Goal: Obtain resource: Download file/media

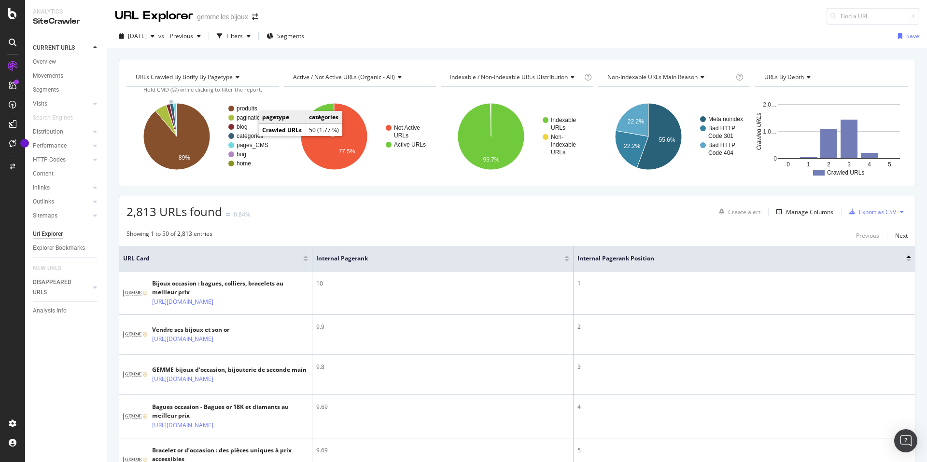
click at [249, 135] on text "catégories" at bounding box center [249, 136] width 27 height 7
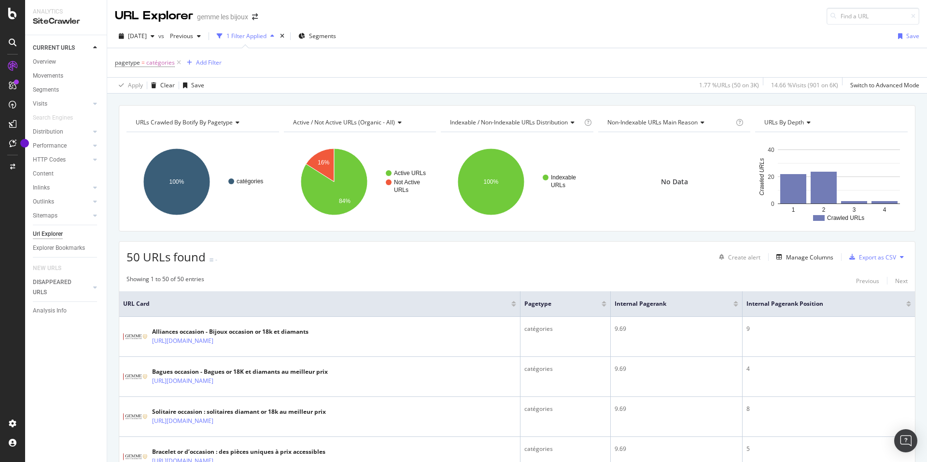
scroll to position [52, 0]
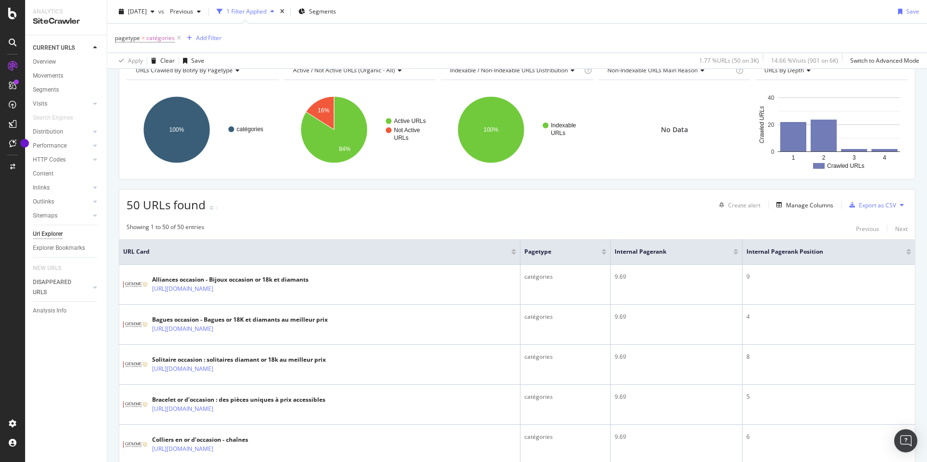
click at [908, 250] on div at bounding box center [908, 250] width 5 height 2
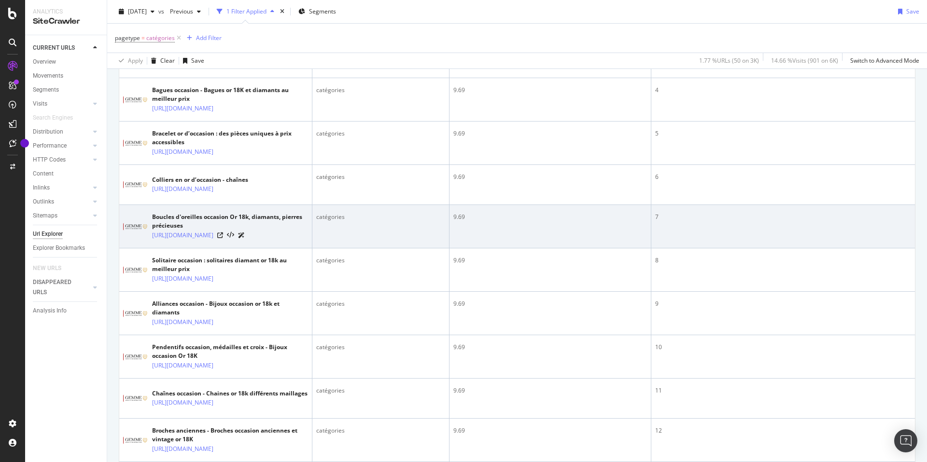
scroll to position [188, 0]
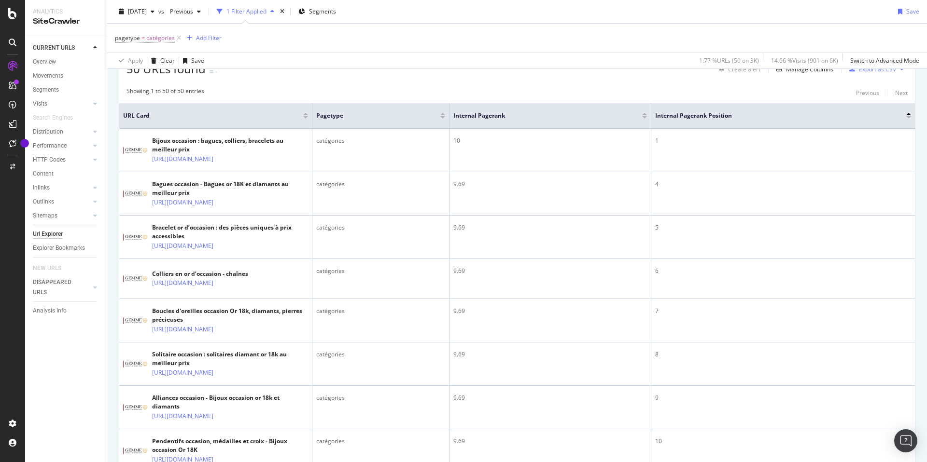
click at [454, 89] on div "Showing 1 to 50 of 50 entries Previous Next" at bounding box center [516, 93] width 795 height 12
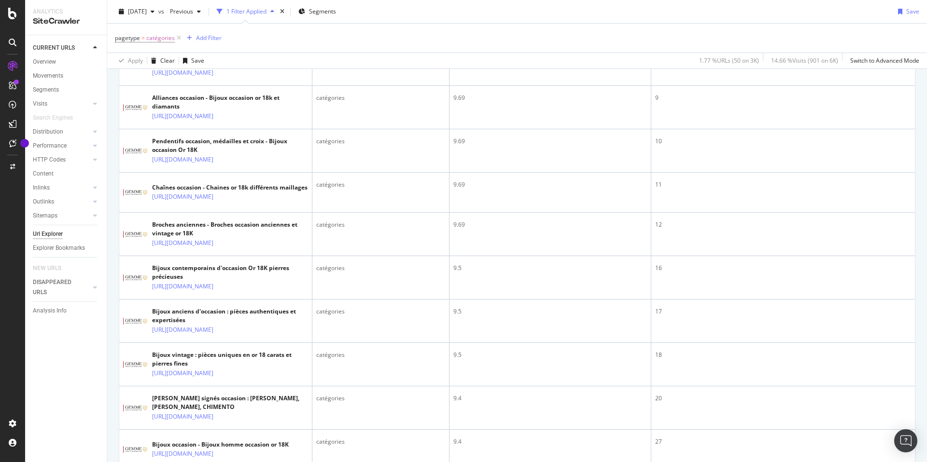
scroll to position [0, 0]
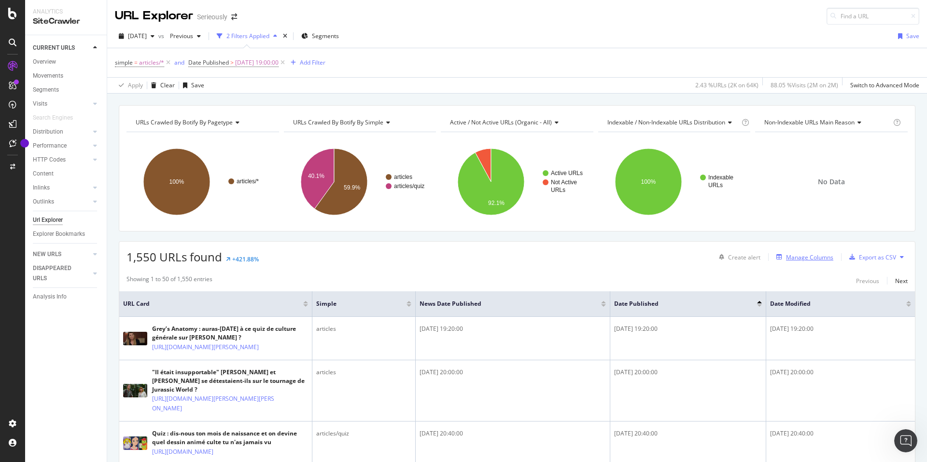
click at [810, 259] on div "Manage Columns" at bounding box center [809, 257] width 47 height 8
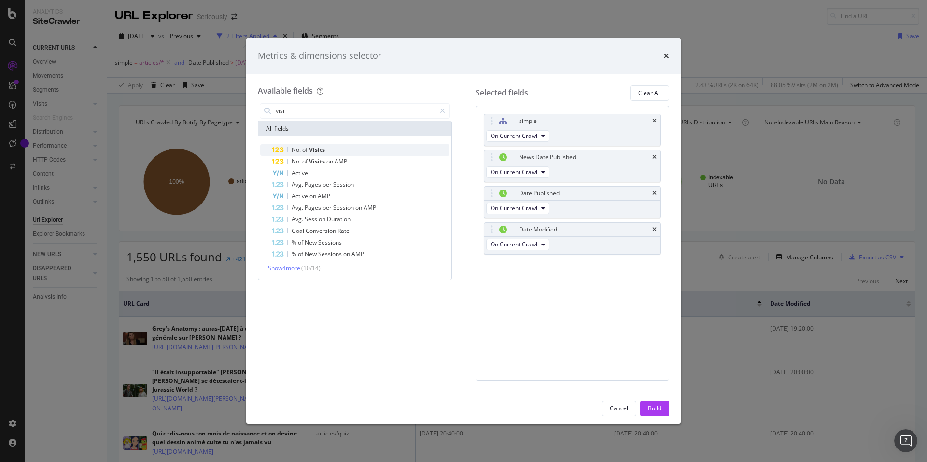
click at [326, 149] on div "No. of Visits" at bounding box center [361, 150] width 178 height 12
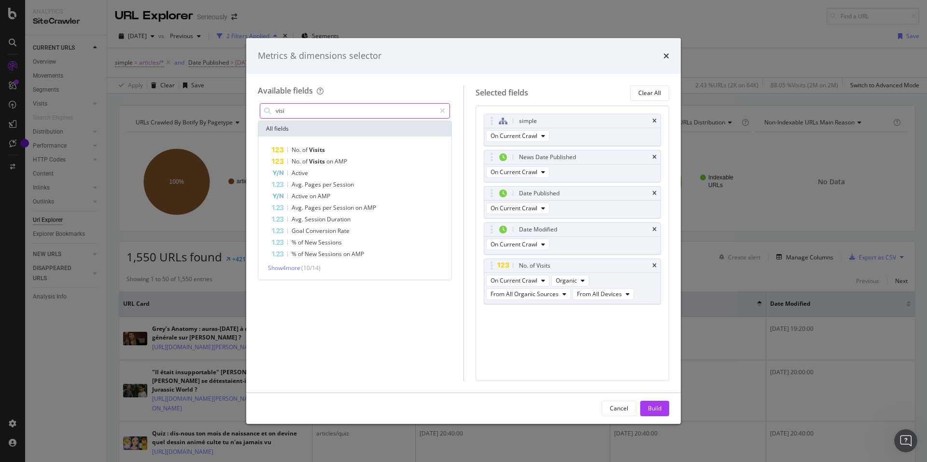
click at [314, 108] on input "visi" at bounding box center [355, 111] width 161 height 14
click at [289, 273] on span "Show 10 more" at bounding box center [286, 270] width 36 height 8
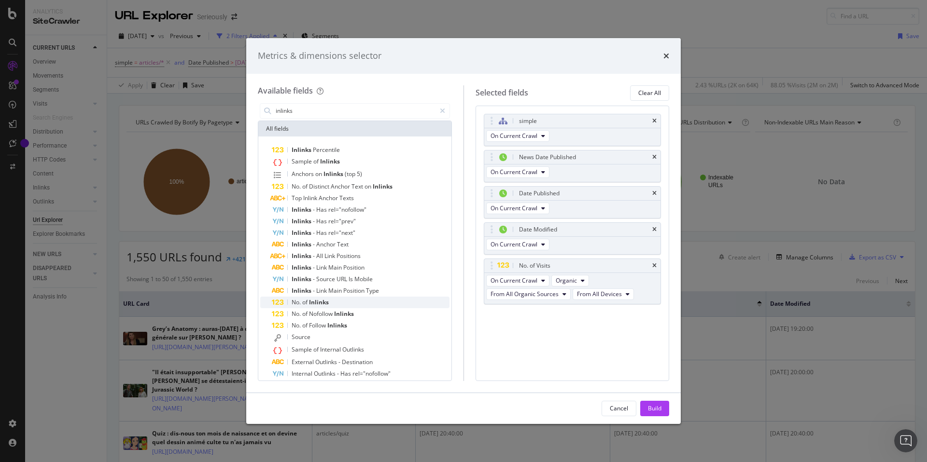
click at [320, 300] on span "Inlinks" at bounding box center [319, 302] width 20 height 8
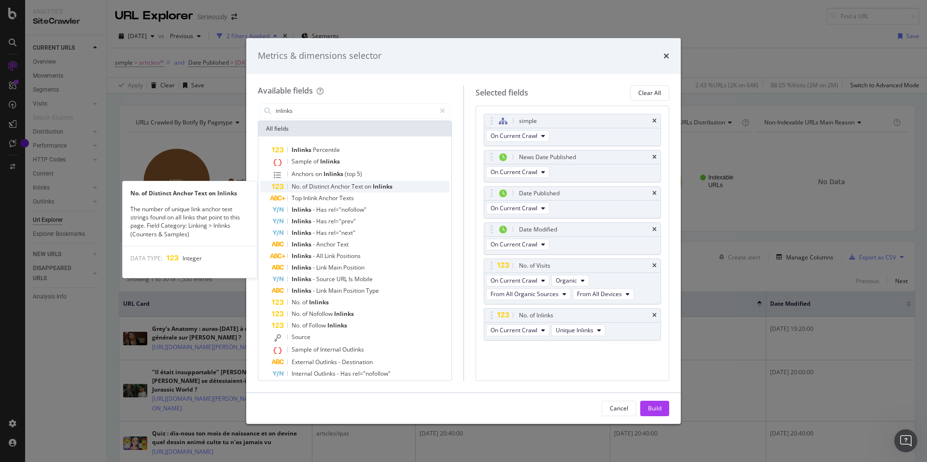
click at [362, 188] on span "Text" at bounding box center [357, 186] width 13 height 8
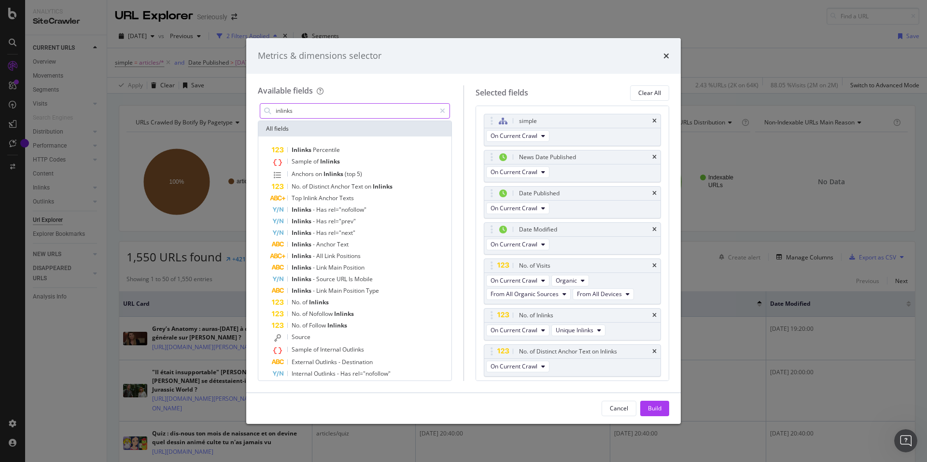
click at [320, 109] on input "inlinks" at bounding box center [355, 111] width 161 height 14
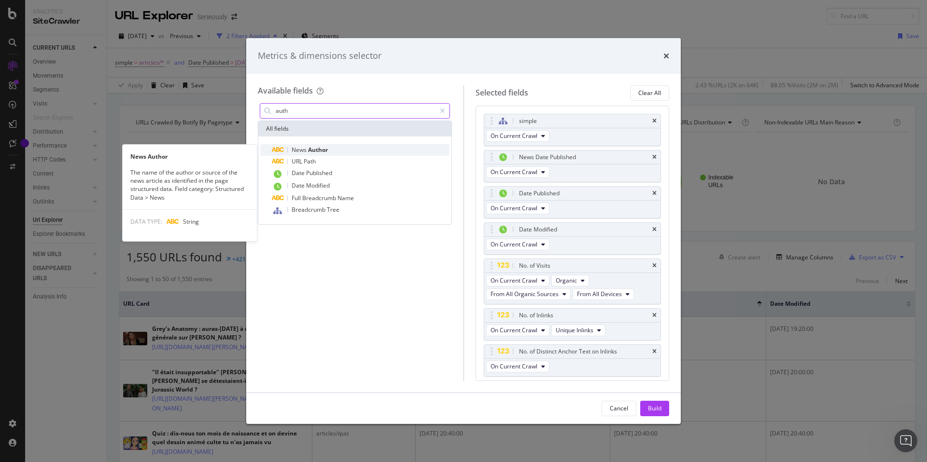
type input "auth"
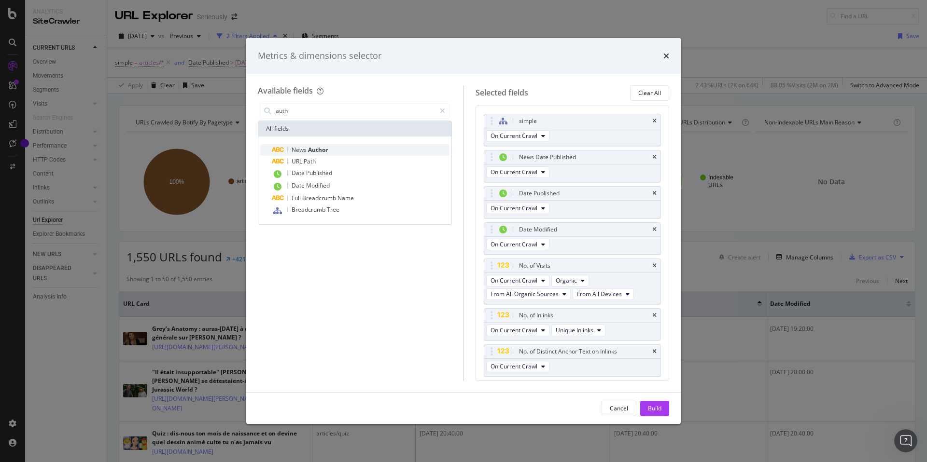
click at [320, 147] on span "Author" at bounding box center [318, 150] width 20 height 8
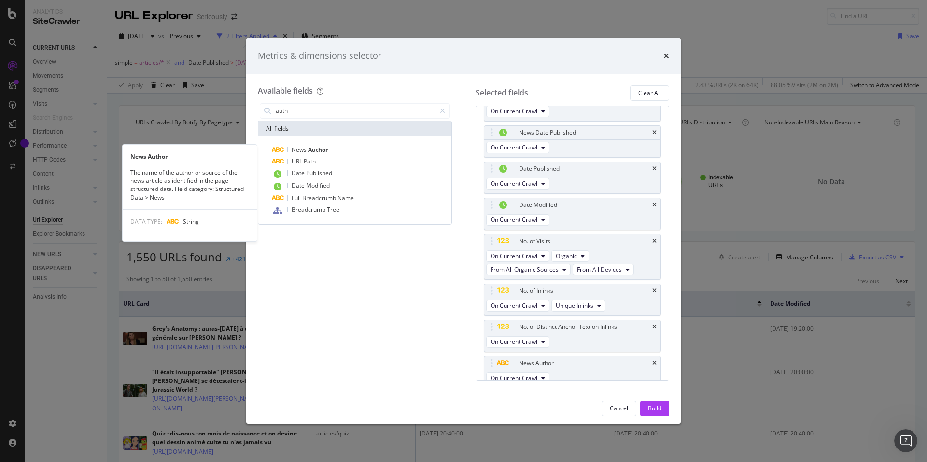
scroll to position [32, 0]
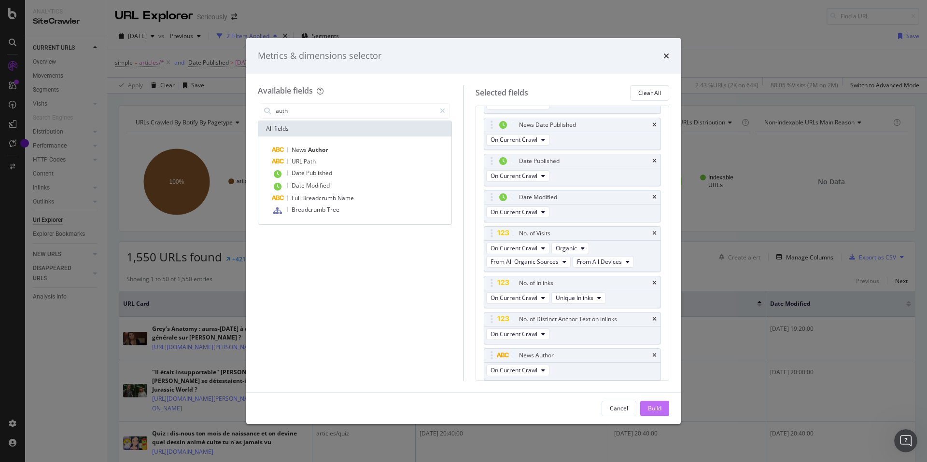
click at [667, 411] on button "Build" at bounding box center [654, 408] width 29 height 15
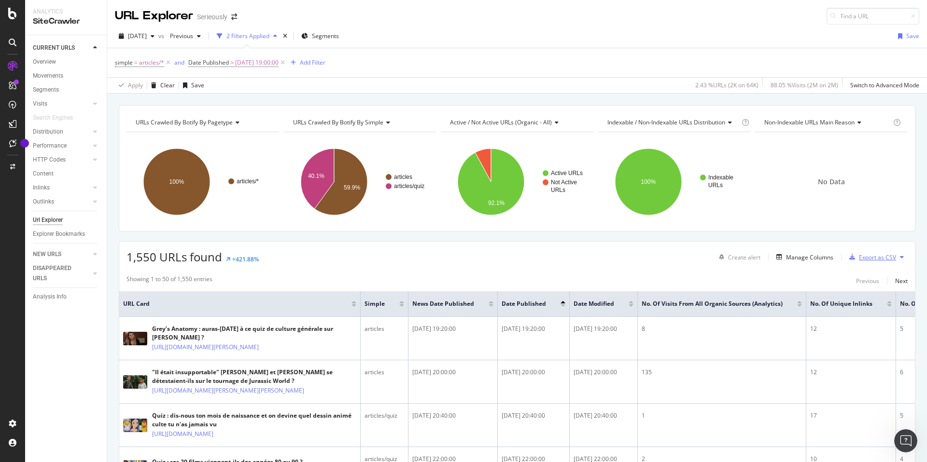
click at [887, 254] on div "Export as CSV" at bounding box center [876, 257] width 37 height 8
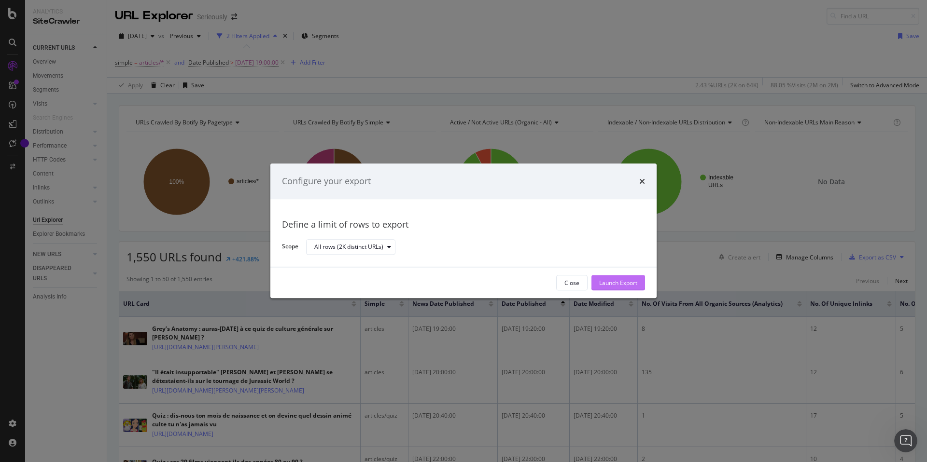
click at [630, 282] on div "Launch Export" at bounding box center [618, 283] width 38 height 8
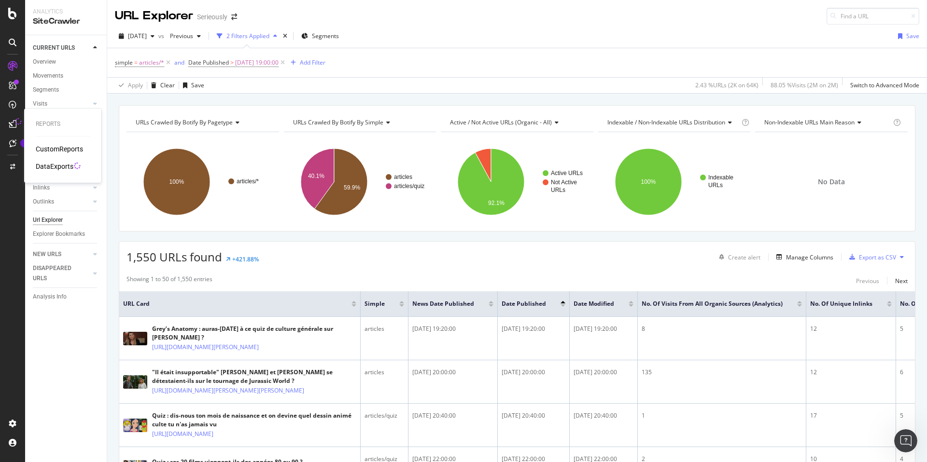
click at [55, 167] on div "DataExports" at bounding box center [55, 167] width 38 height 10
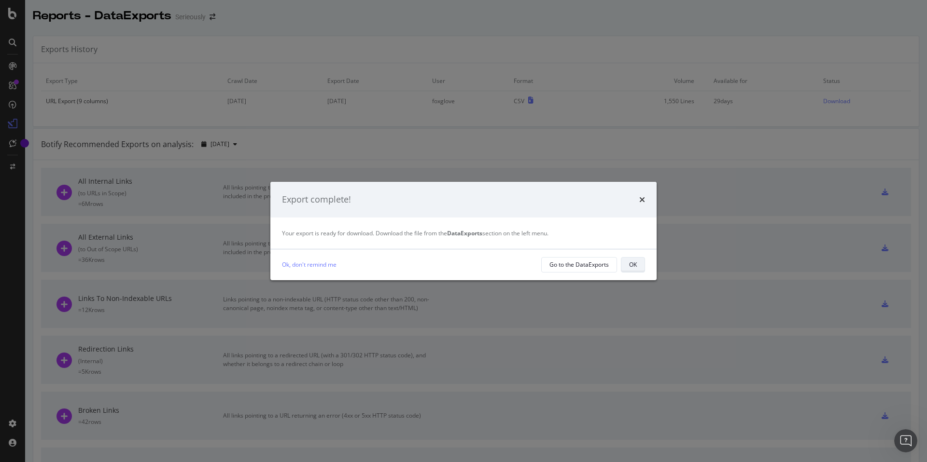
click at [626, 267] on button "OK" at bounding box center [633, 264] width 24 height 15
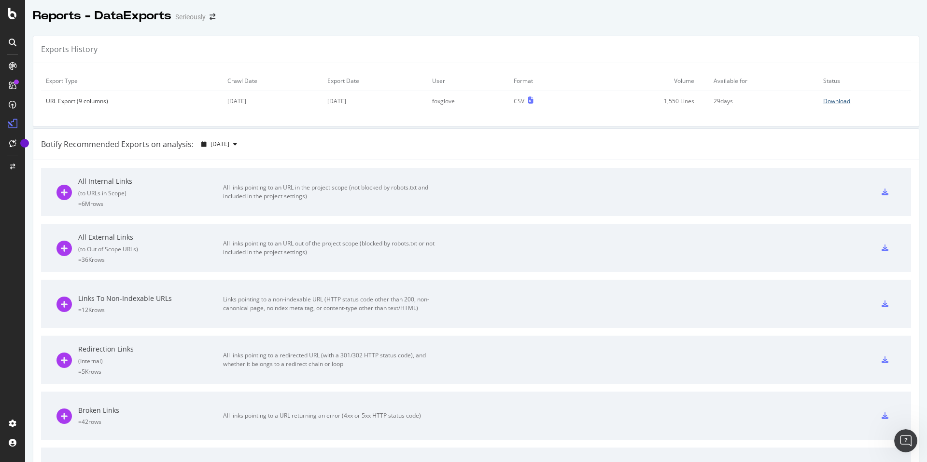
click at [844, 102] on div "Download" at bounding box center [836, 101] width 27 height 8
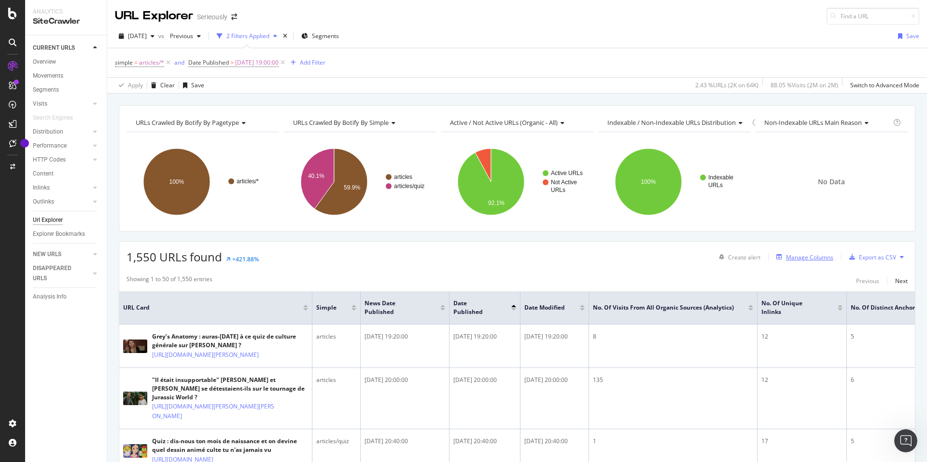
click at [806, 257] on div "Manage Columns" at bounding box center [809, 257] width 47 height 8
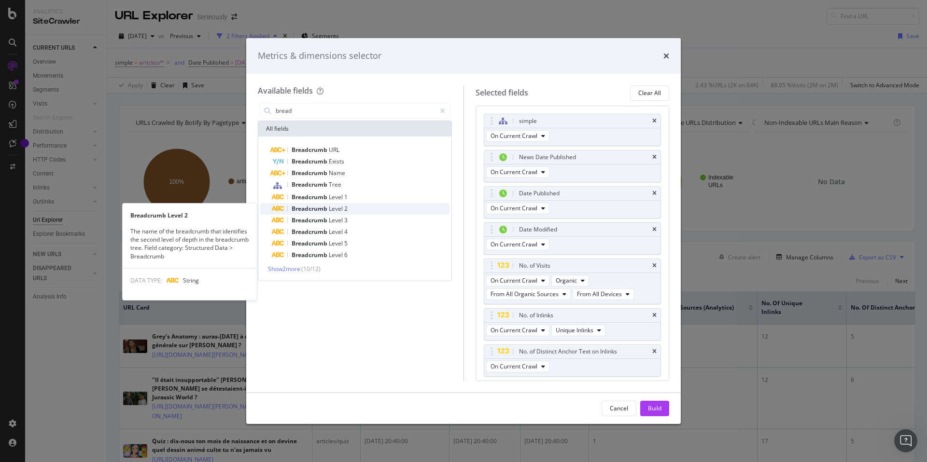
type input "bread"
click at [350, 208] on div "Breadcrumb Level 2" at bounding box center [361, 209] width 178 height 12
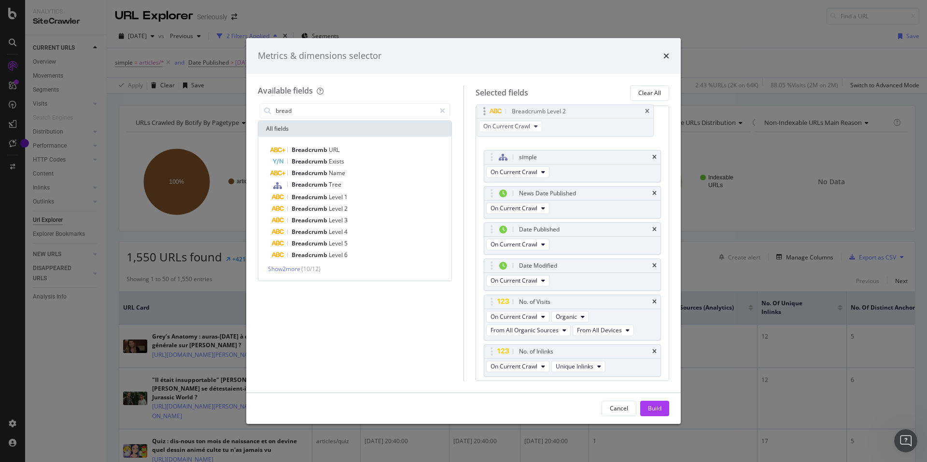
drag, startPoint x: 493, startPoint y: 358, endPoint x: 485, endPoint y: 113, distance: 244.3
click at [485, 113] on body "Analytics SiteCrawler CURRENT URLS Overview Movements Segments Visits Analysis …" at bounding box center [463, 231] width 927 height 462
click at [654, 159] on icon "times" at bounding box center [654, 157] width 4 height 6
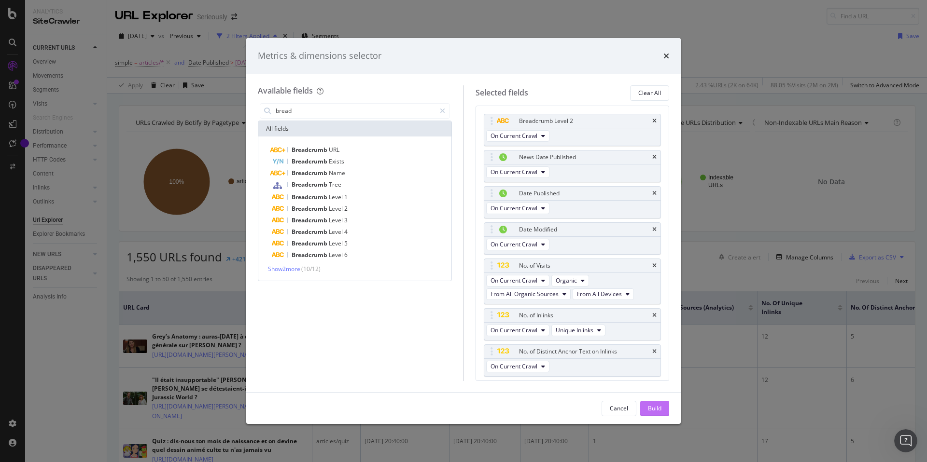
click at [662, 413] on button "Build" at bounding box center [654, 408] width 29 height 15
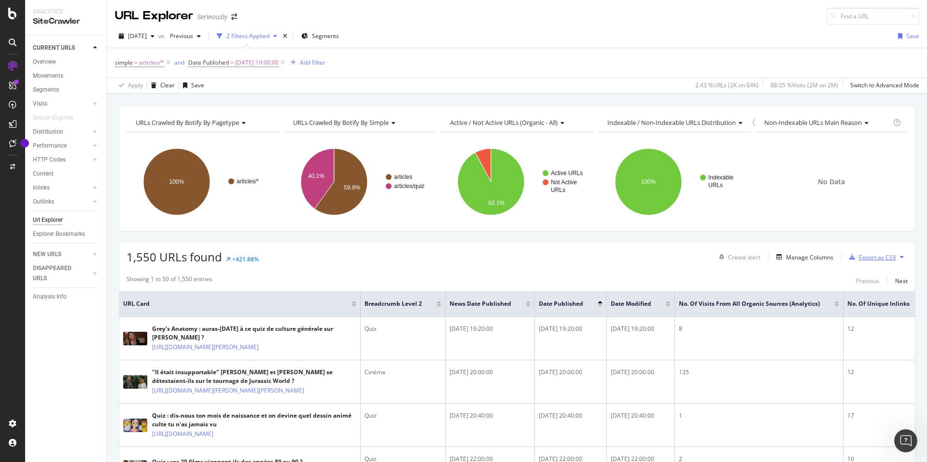
click at [878, 256] on div "Export as CSV" at bounding box center [876, 257] width 37 height 8
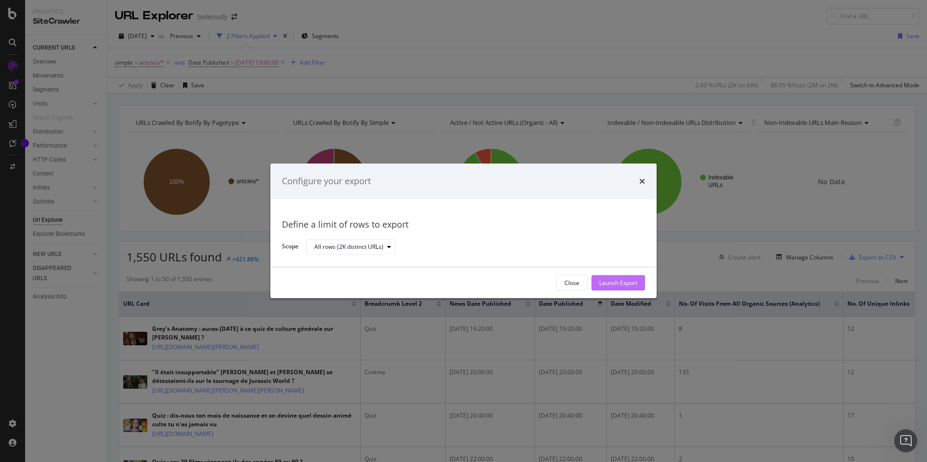
click at [616, 285] on div "Launch Export" at bounding box center [618, 283] width 38 height 8
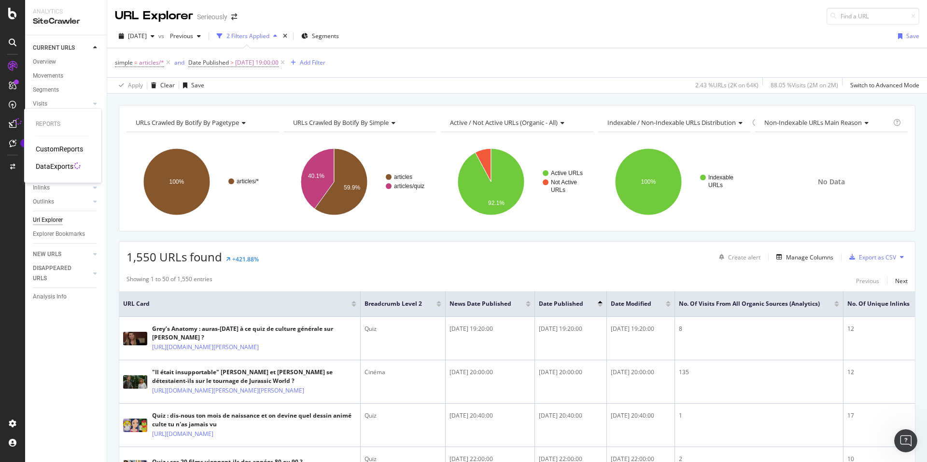
click at [60, 166] on div "DataExports" at bounding box center [55, 167] width 38 height 10
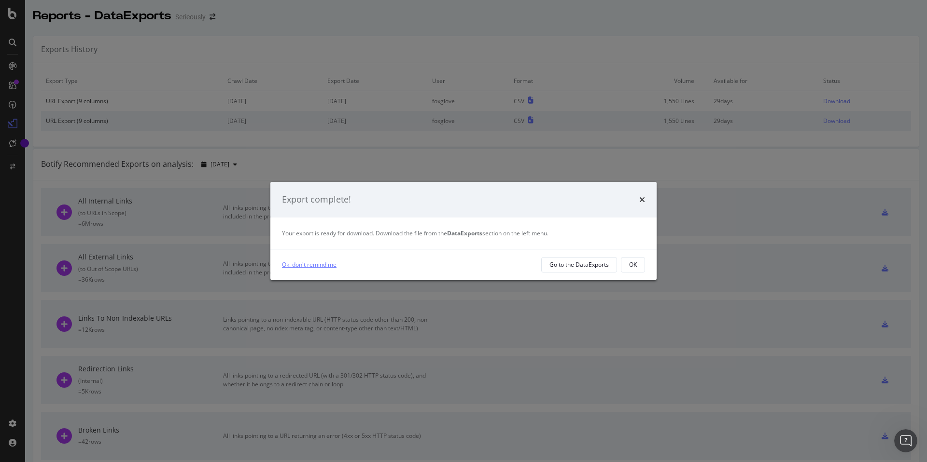
click at [322, 263] on link "Ok, don't remind me" at bounding box center [309, 265] width 55 height 10
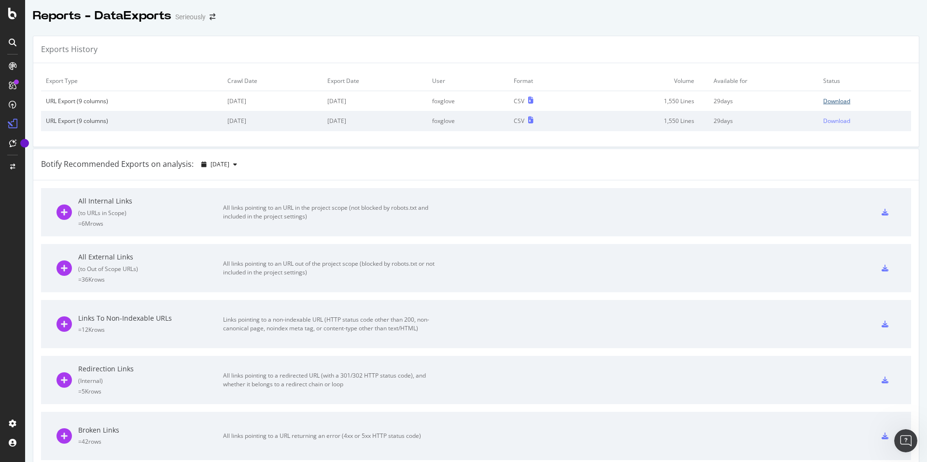
click at [834, 102] on div "Download" at bounding box center [836, 101] width 27 height 8
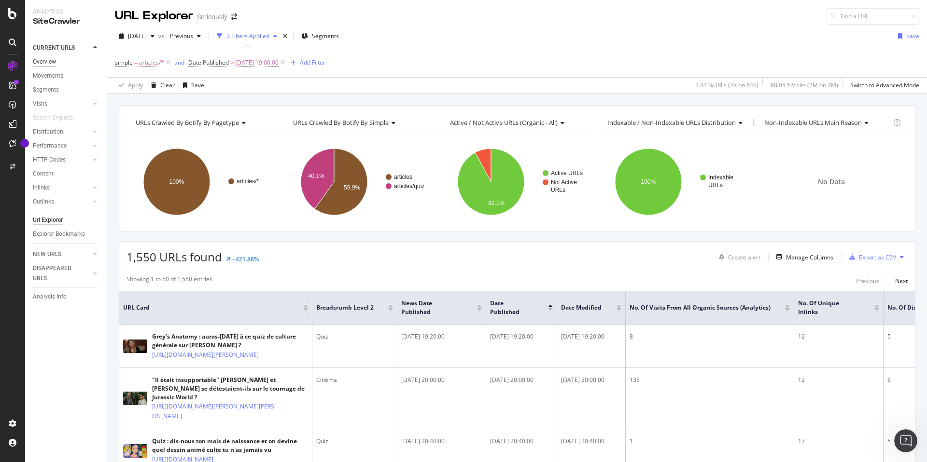
click at [49, 65] on div "Overview" at bounding box center [44, 62] width 23 height 10
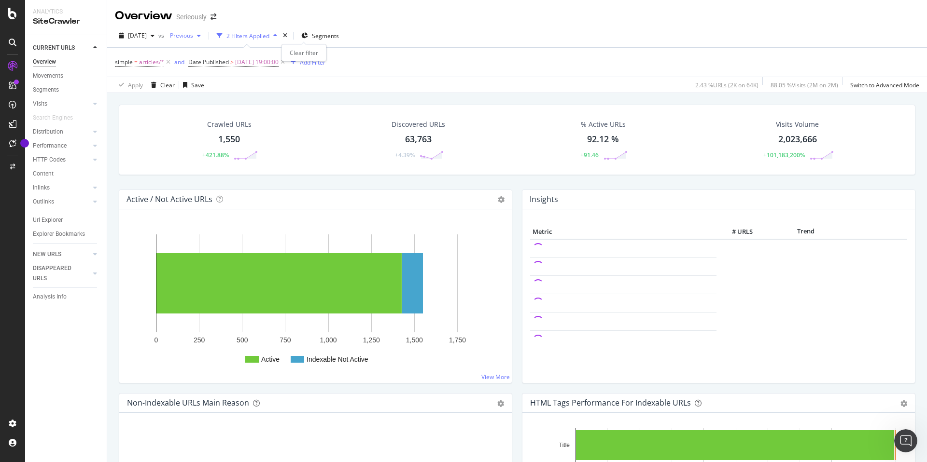
drag, startPoint x: 305, startPoint y: 33, endPoint x: 189, endPoint y: 41, distance: 115.6
click at [287, 33] on icon "times" at bounding box center [285, 36] width 4 height 6
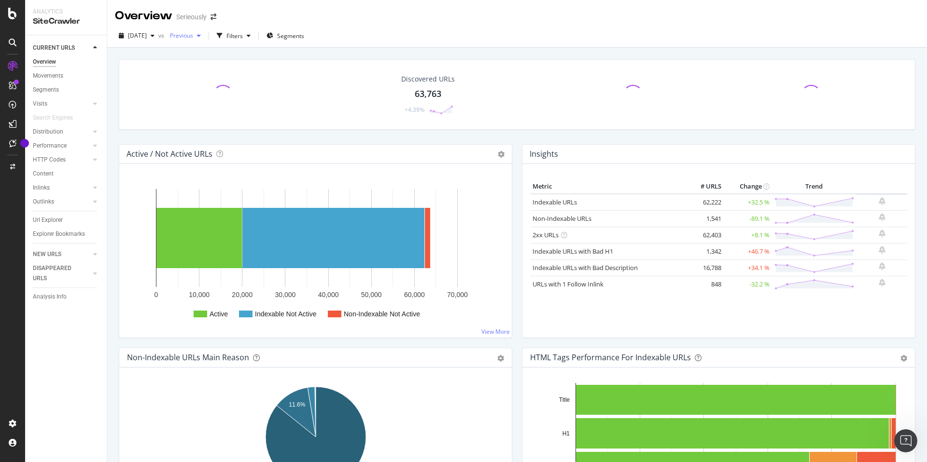
click at [193, 35] on span "Previous" at bounding box center [179, 35] width 27 height 8
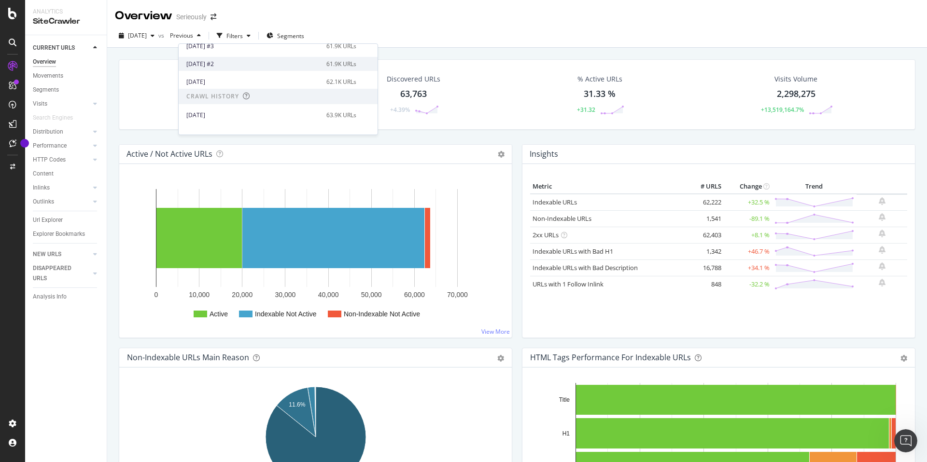
scroll to position [60, 0]
click at [237, 113] on div "2025 Jul. 13th" at bounding box center [253, 115] width 134 height 9
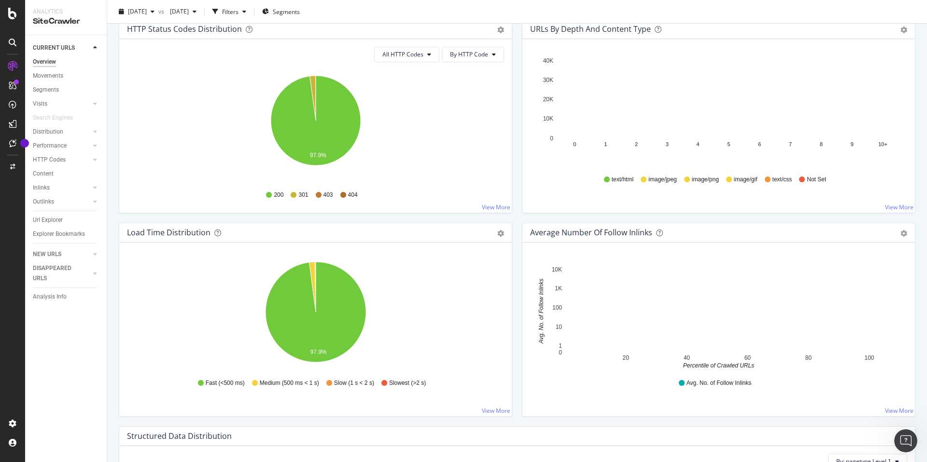
scroll to position [535, 0]
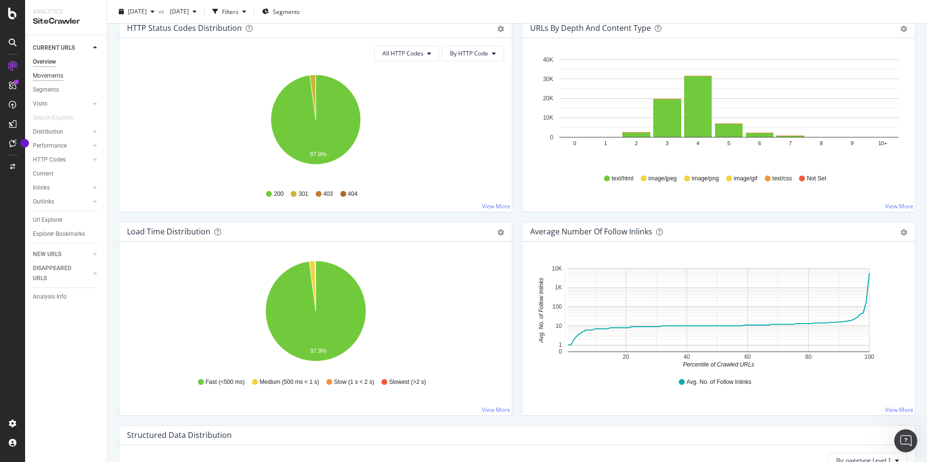
click at [51, 72] on div "Movements" at bounding box center [48, 76] width 30 height 10
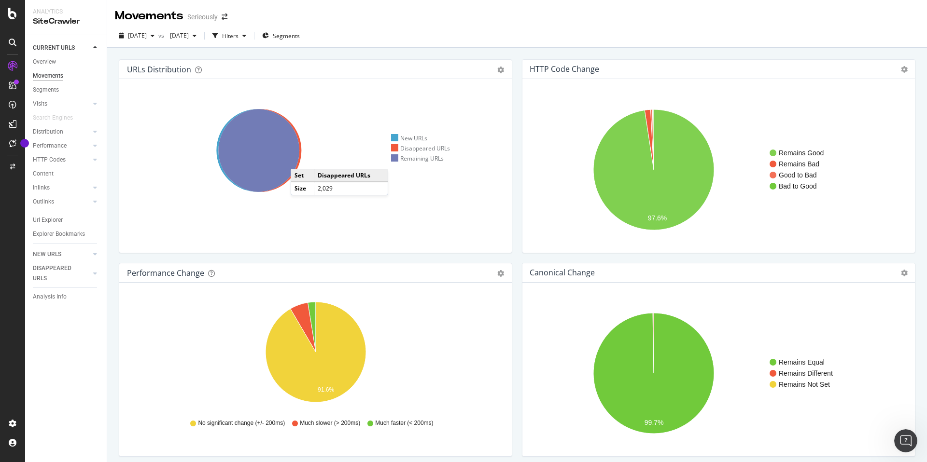
scroll to position [1, 0]
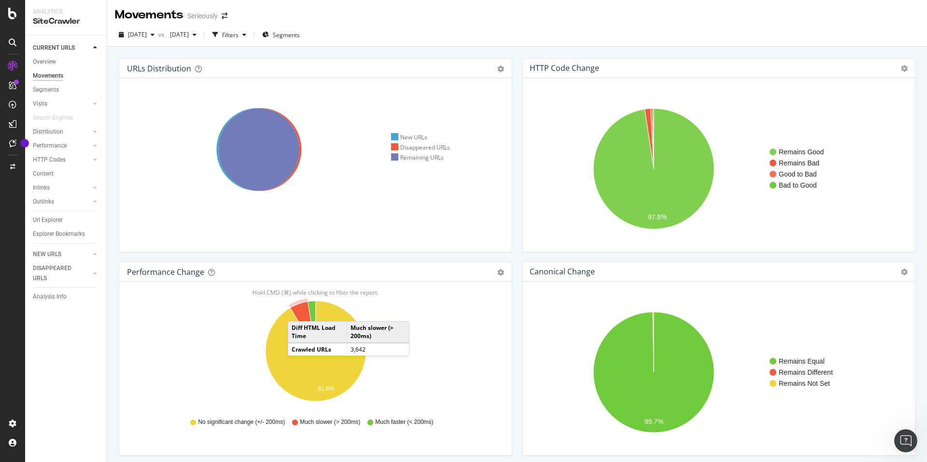
click at [297, 312] on icon "A chart." at bounding box center [303, 327] width 26 height 50
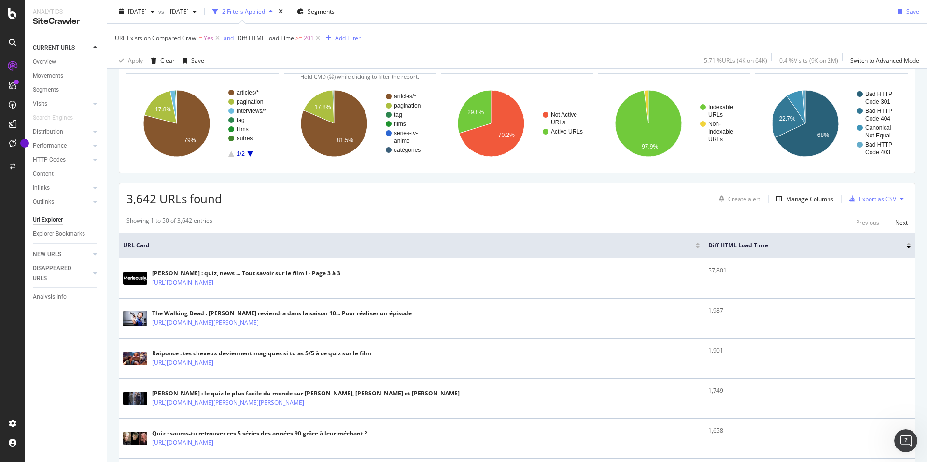
scroll to position [58, 0]
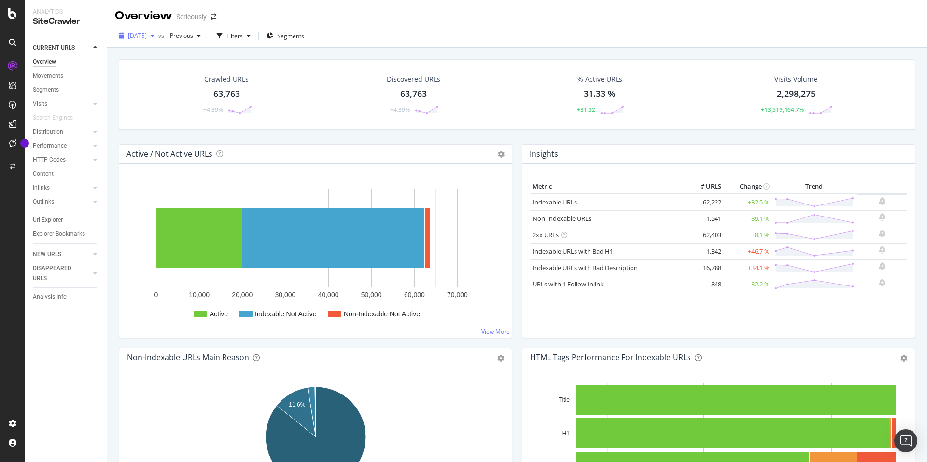
click at [155, 40] on div "2025 Sep. 2nd" at bounding box center [136, 35] width 43 height 14
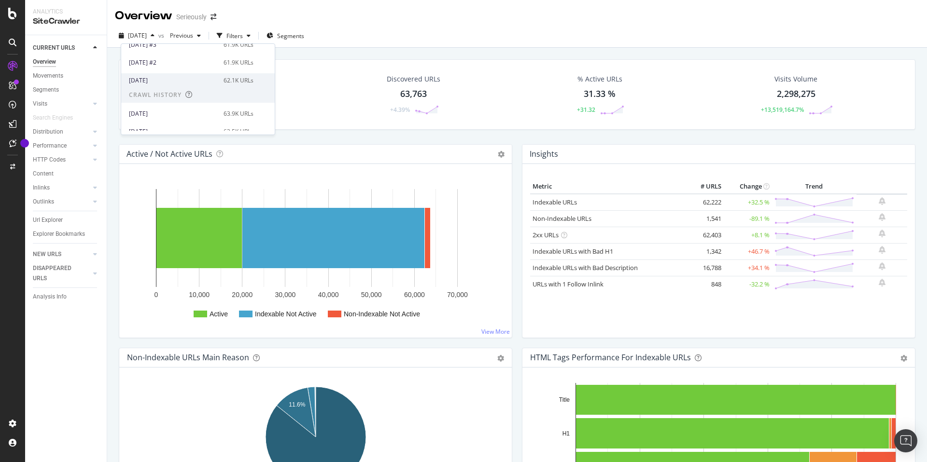
scroll to position [60, 0]
click at [169, 83] on div "2025 Jul. 18th" at bounding box center [173, 81] width 89 height 9
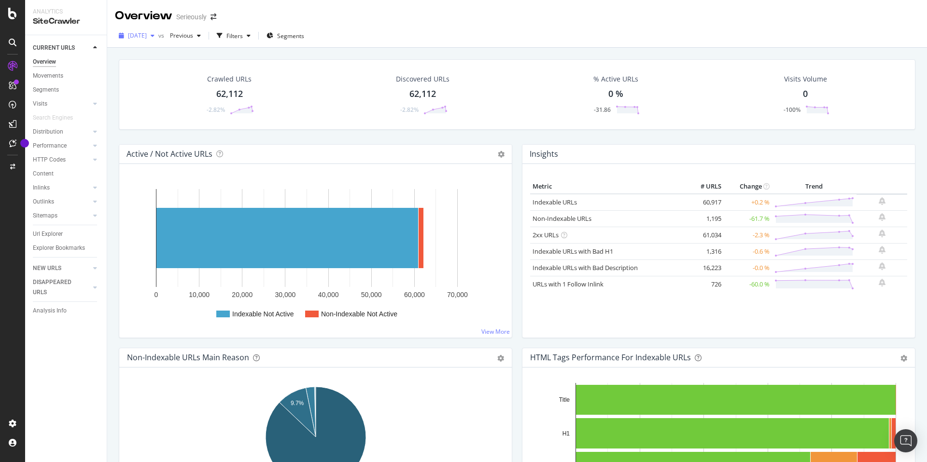
click at [155, 41] on div "2025 Jul. 18th" at bounding box center [136, 35] width 43 height 14
